Goal: Task Accomplishment & Management: Manage account settings

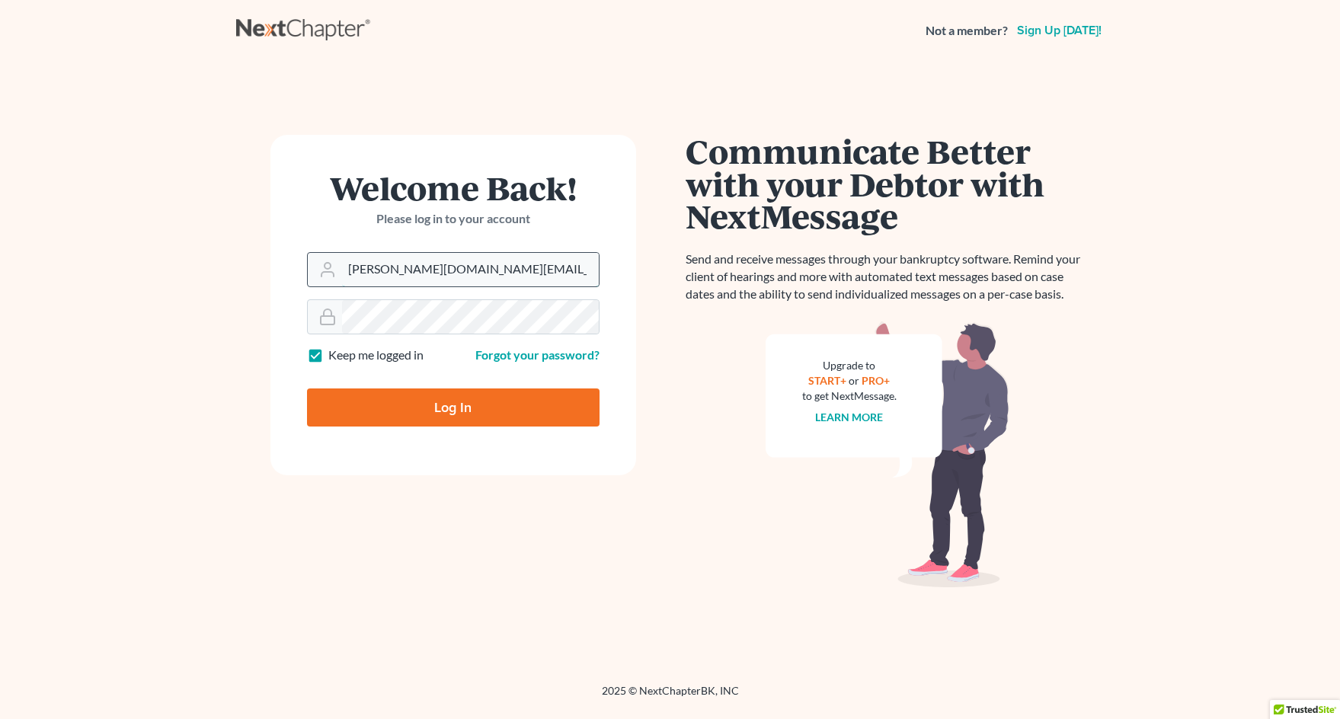
drag, startPoint x: 396, startPoint y: 272, endPoint x: 348, endPoint y: 283, distance: 49.3
click at [348, 283] on input "forde.esq@fordelawoffices.com" at bounding box center [470, 270] width 257 height 34
type input "bankruptcy@fordelawoffices.com"
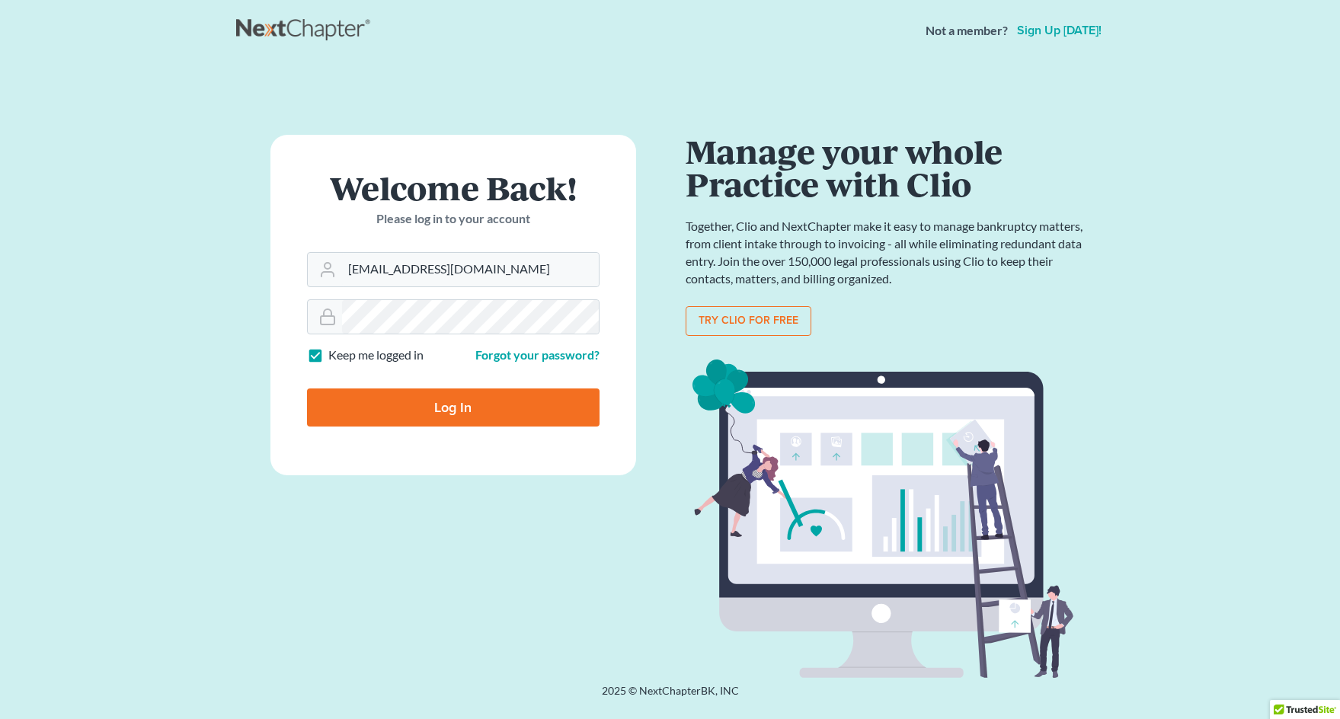
click at [432, 410] on input "Log In" at bounding box center [453, 407] width 292 height 38
type input "Thinking..."
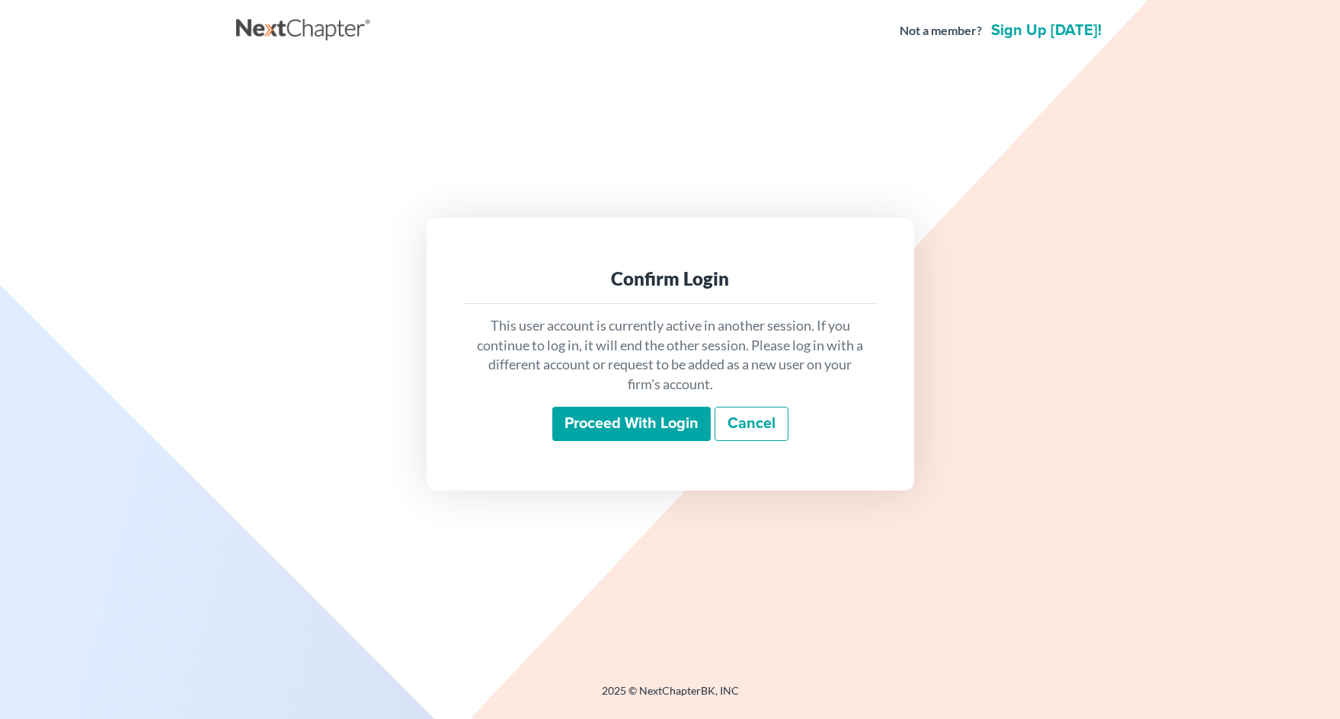
click at [635, 427] on input "Proceed with login" at bounding box center [631, 424] width 158 height 35
